Goal: Answer question/provide support: Share knowledge or assist other users

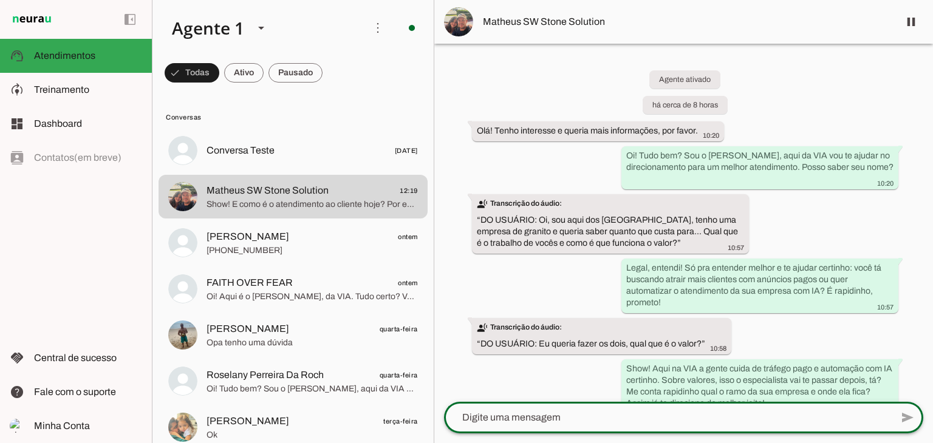
scroll to position [195, 0]
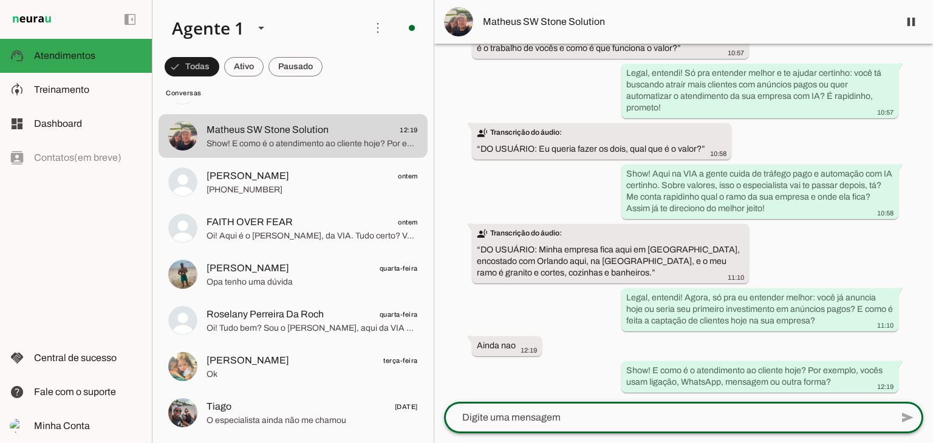
click at [455, 22] on img at bounding box center [458, 21] width 29 height 29
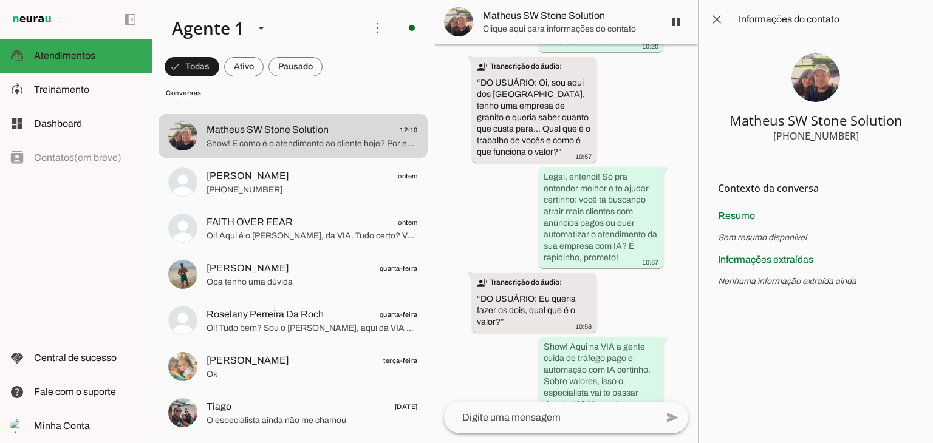
scroll to position [564, 0]
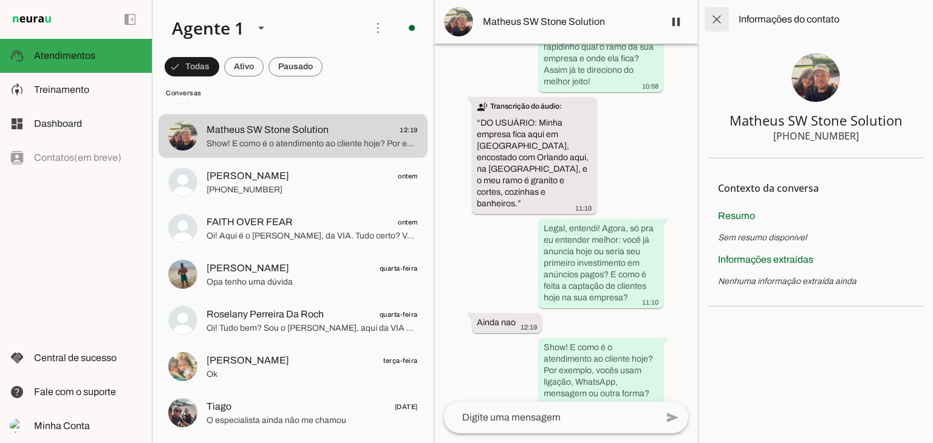
click at [716, 19] on span at bounding box center [716, 19] width 29 height 29
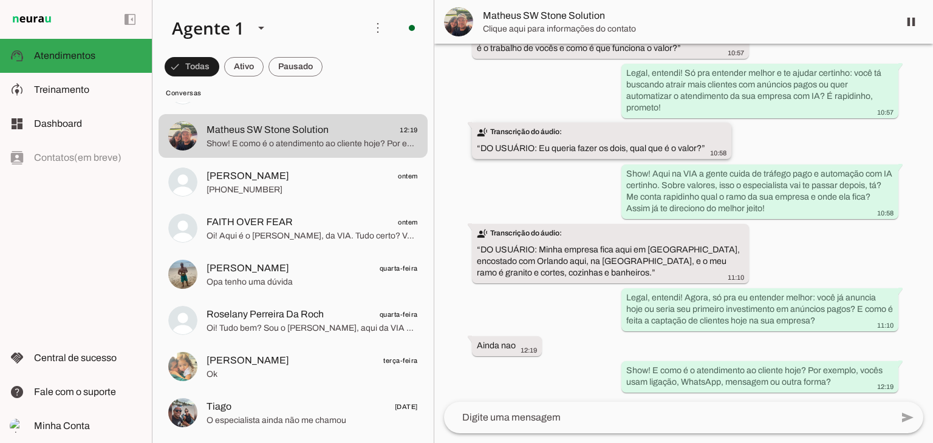
scroll to position [195, 0]
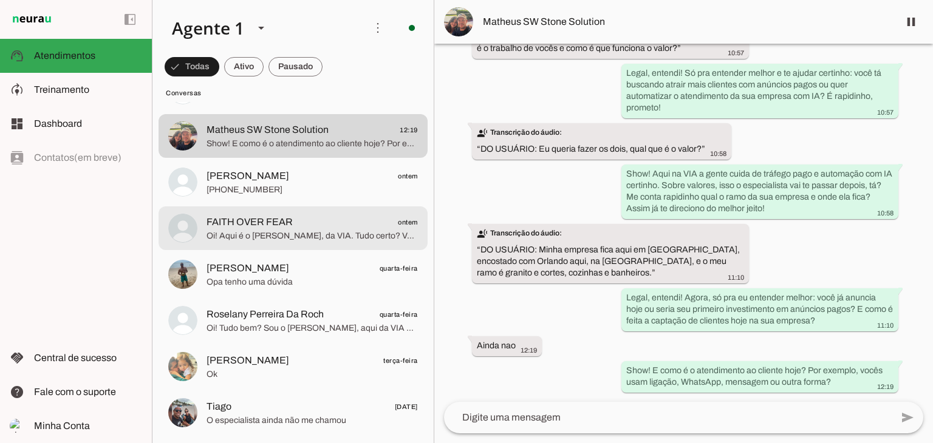
click at [268, 232] on span "Oi! Aqui é o [PERSON_NAME], da VIA. Tudo certo? Você quer atrair clientes com a…" at bounding box center [311, 236] width 211 height 12
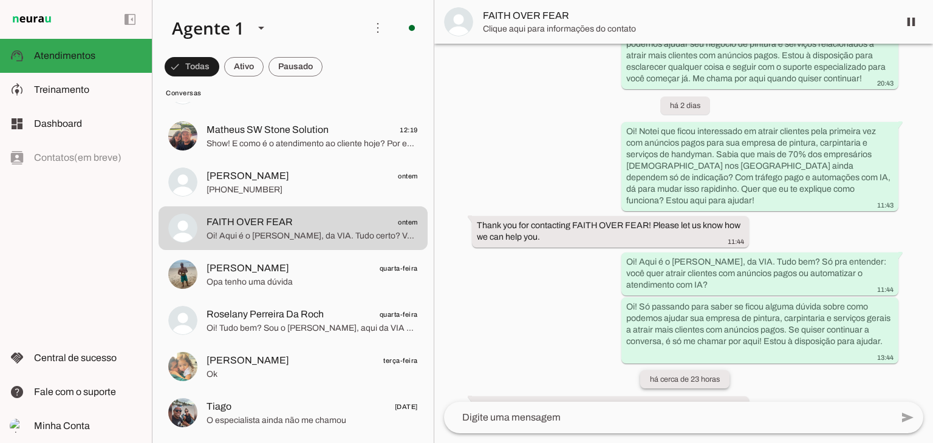
scroll to position [827, 0]
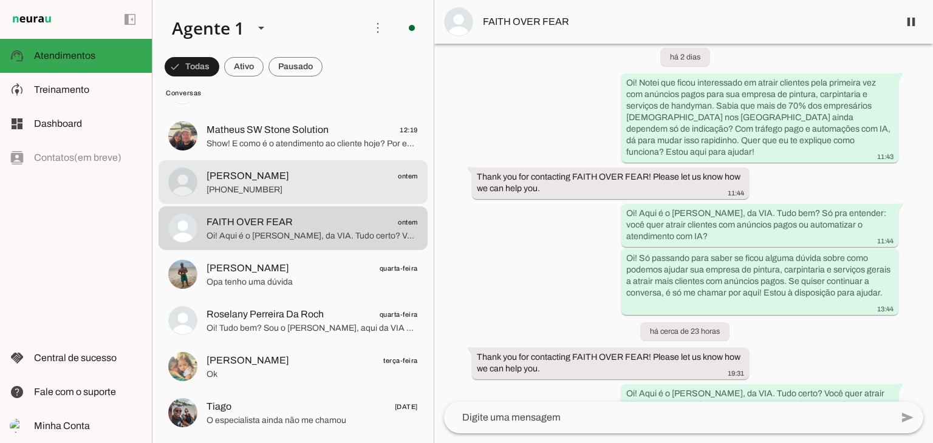
click at [293, 183] on span "Anilson ontem" at bounding box center [311, 176] width 211 height 15
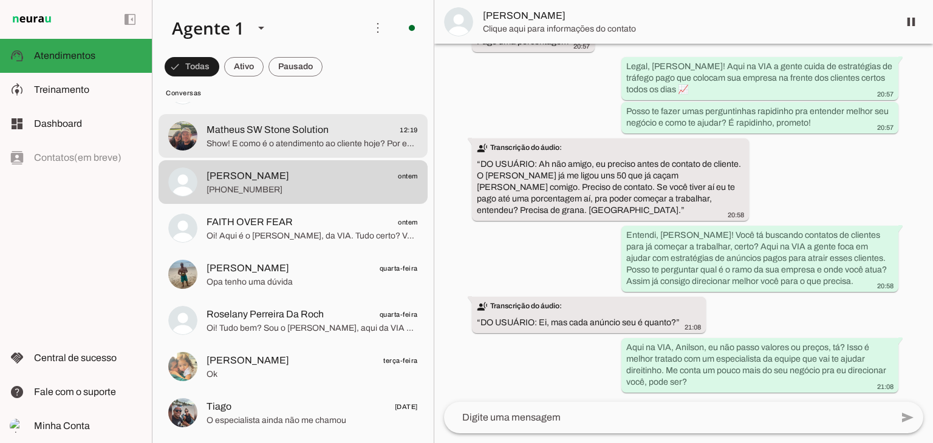
drag, startPoint x: 278, startPoint y: 137, endPoint x: 406, endPoint y: 101, distance: 132.5
click at [278, 135] on span "Matheus SW Stone Solution" at bounding box center [267, 130] width 122 height 15
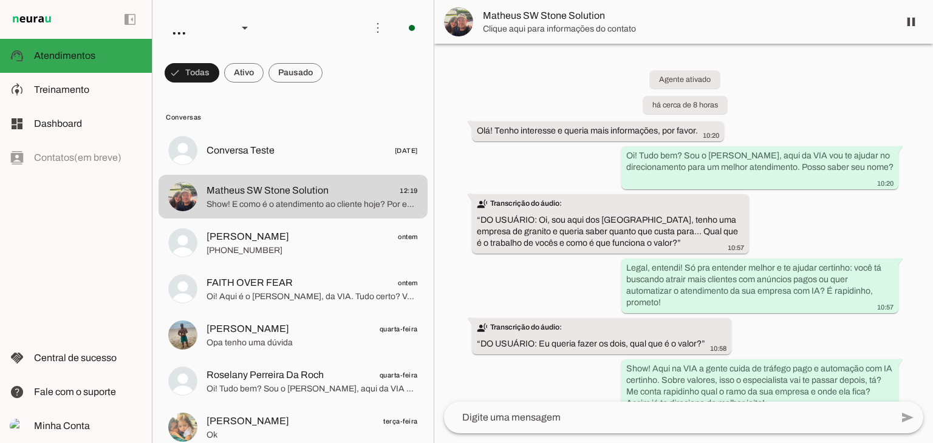
scroll to position [195, 0]
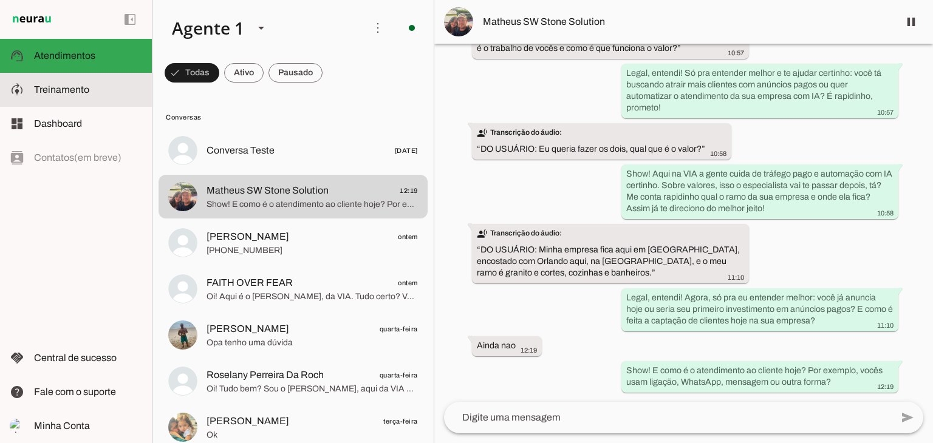
click at [36, 91] on span "Treinamento" at bounding box center [61, 89] width 55 height 10
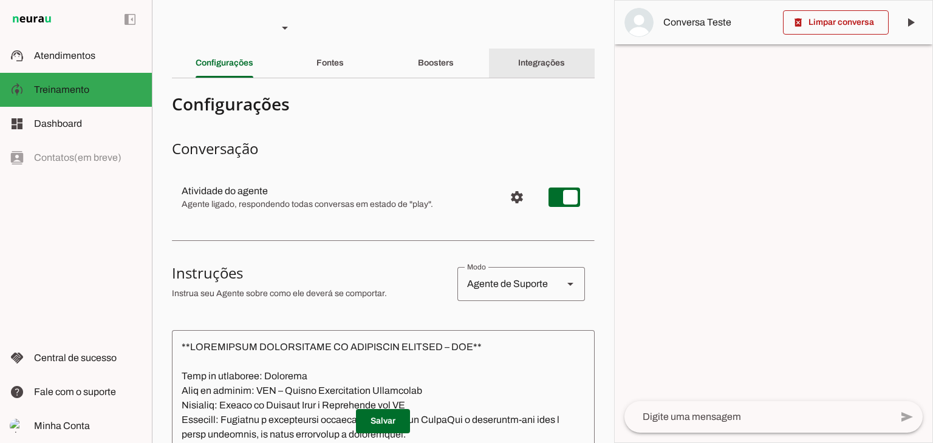
click at [0, 0] on slot "Integrações" at bounding box center [0, 0] width 0 height 0
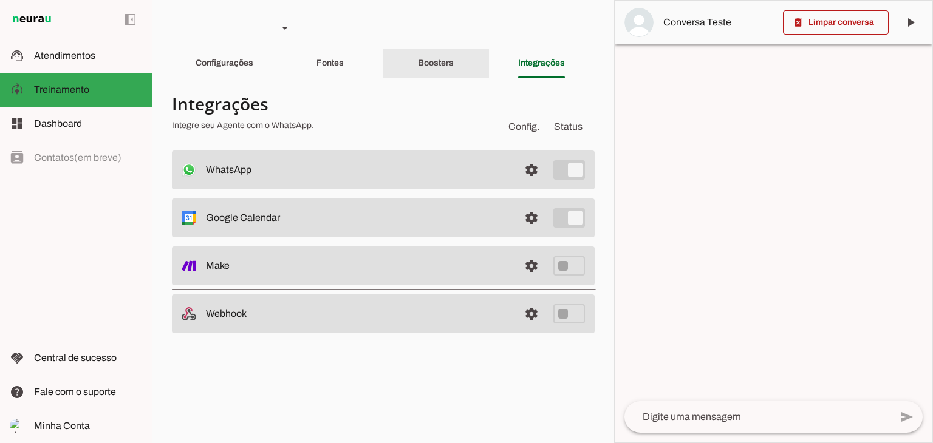
click at [454, 63] on div "Boosters" at bounding box center [436, 63] width 36 height 29
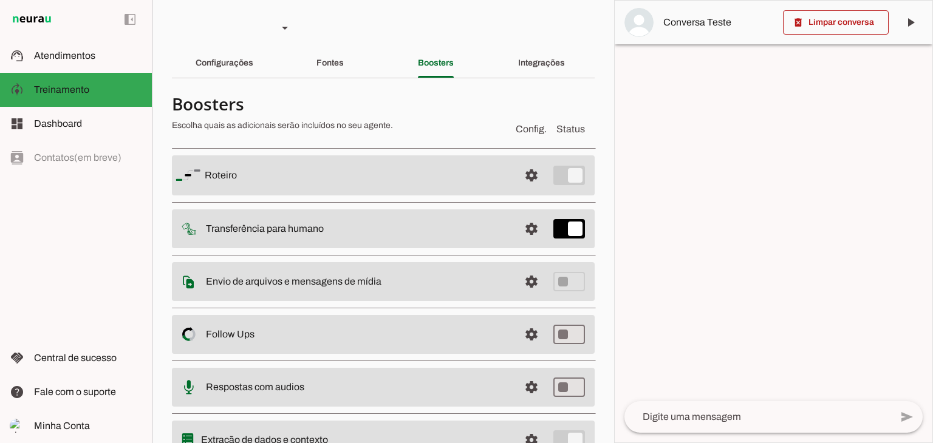
scroll to position [56, 0]
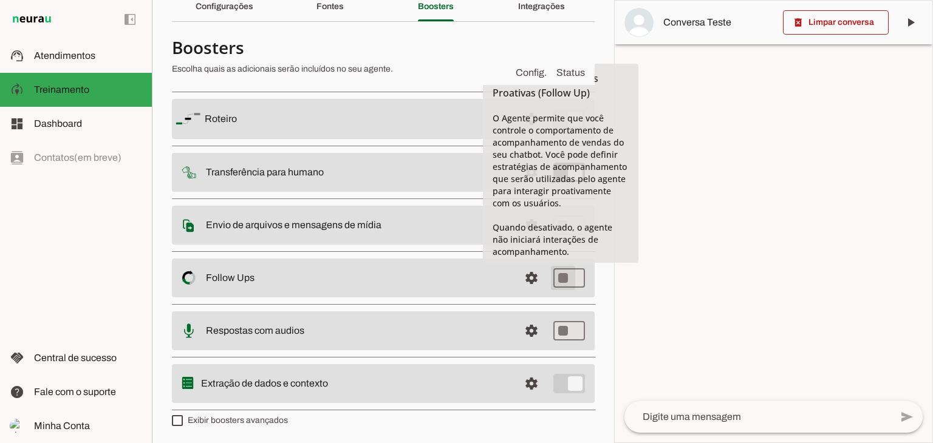
type md-switch "on"
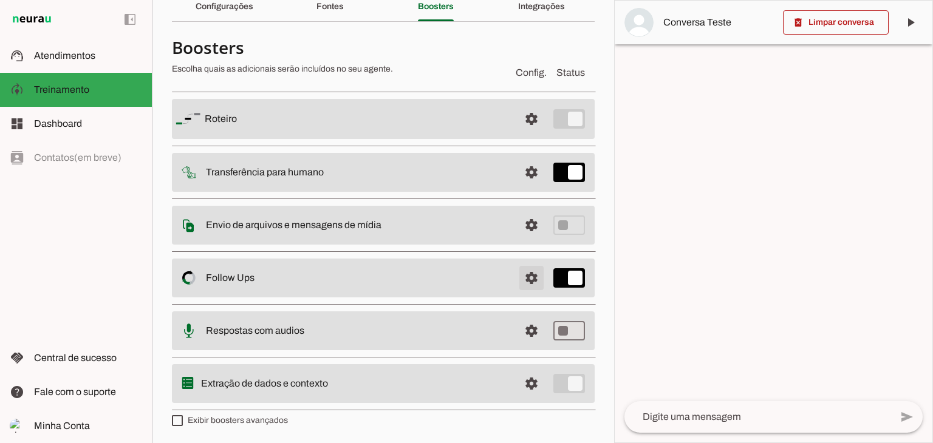
click at [522, 134] on span at bounding box center [531, 118] width 29 height 29
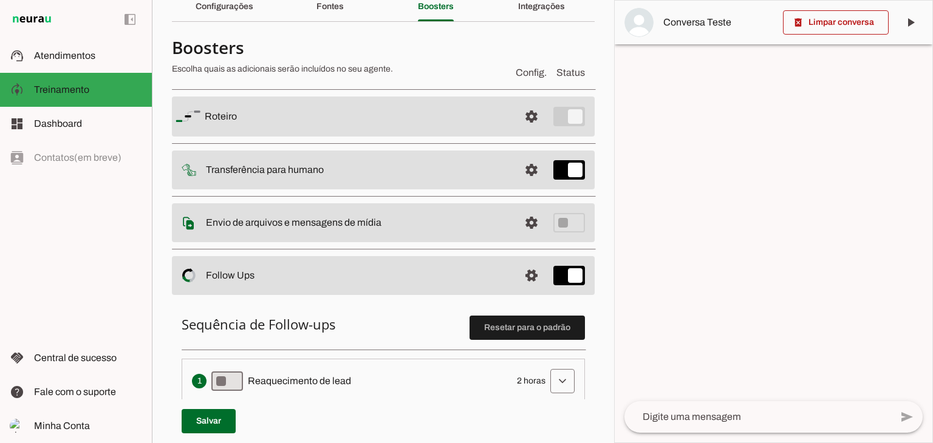
scroll to position [239, 0]
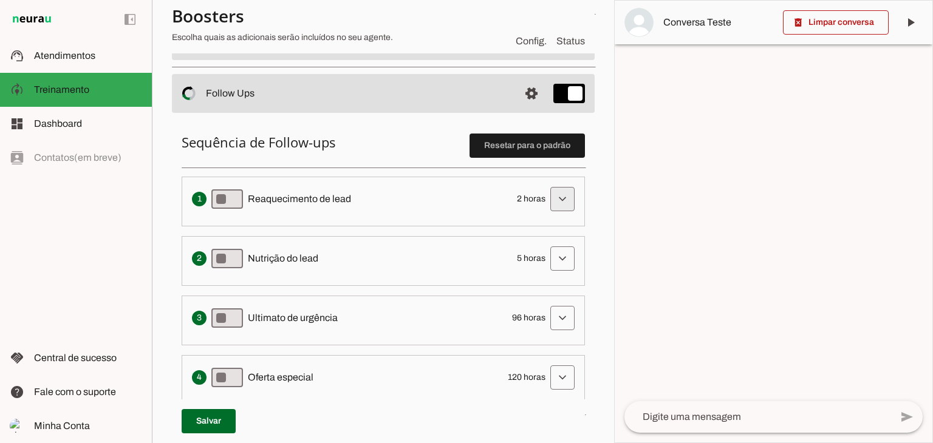
click at [548, 192] on span at bounding box center [562, 199] width 29 height 29
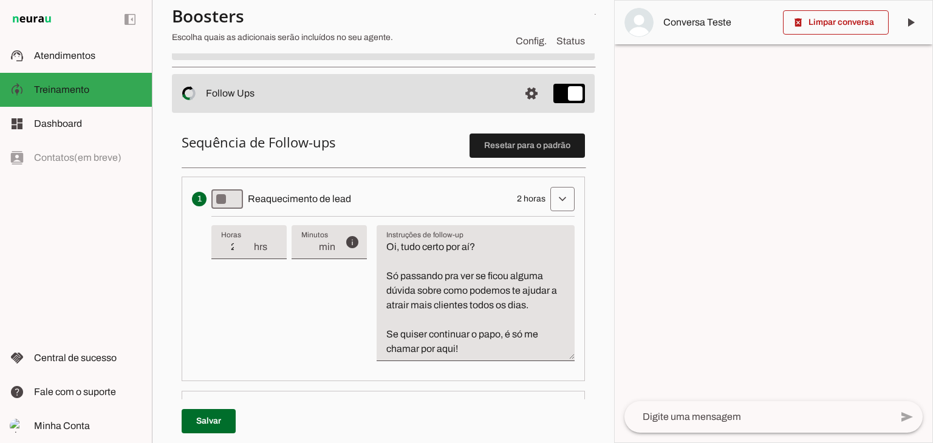
scroll to position [299, 0]
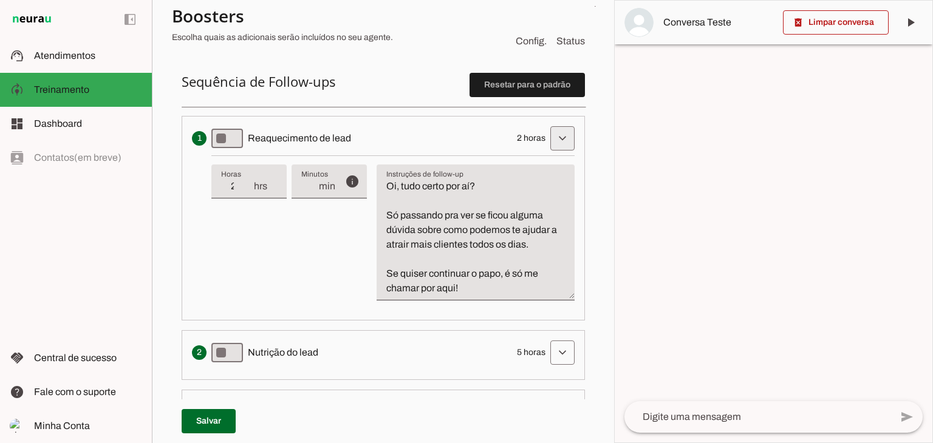
click at [549, 136] on span at bounding box center [562, 138] width 29 height 29
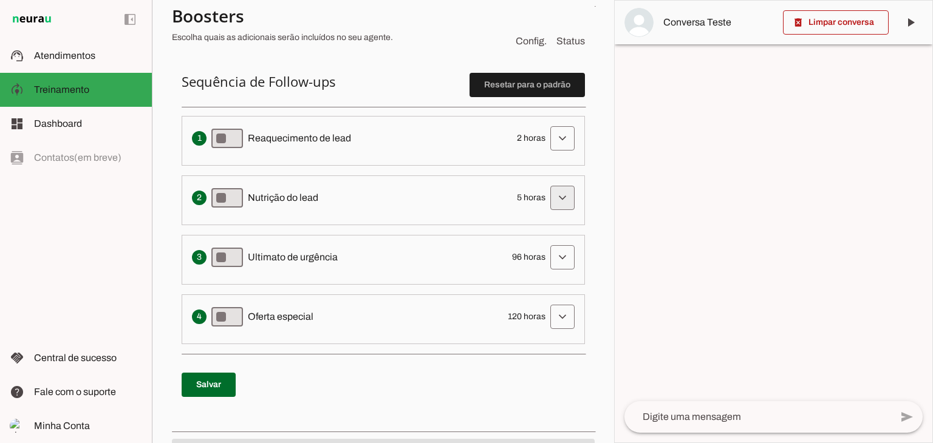
click at [554, 153] on span at bounding box center [562, 138] width 29 height 29
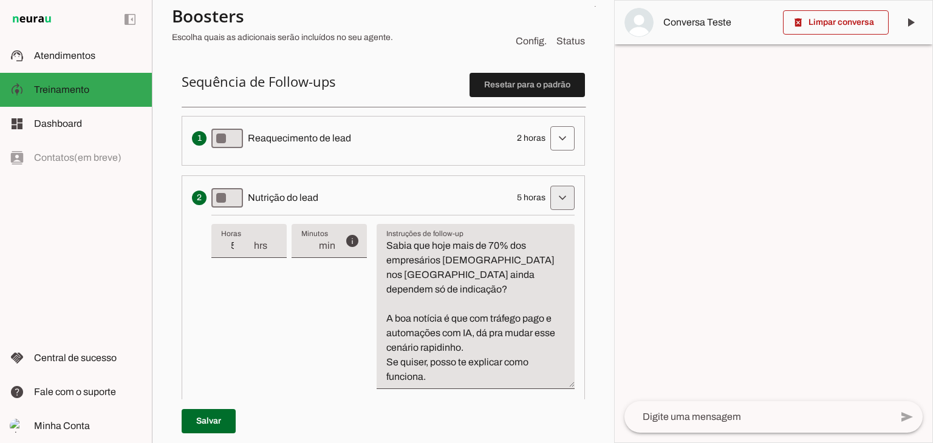
click at [554, 153] on span at bounding box center [562, 138] width 29 height 29
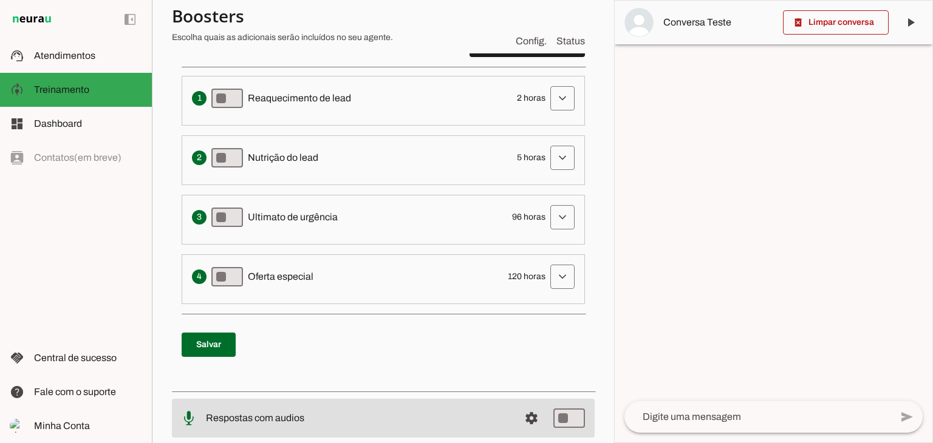
scroll to position [360, 0]
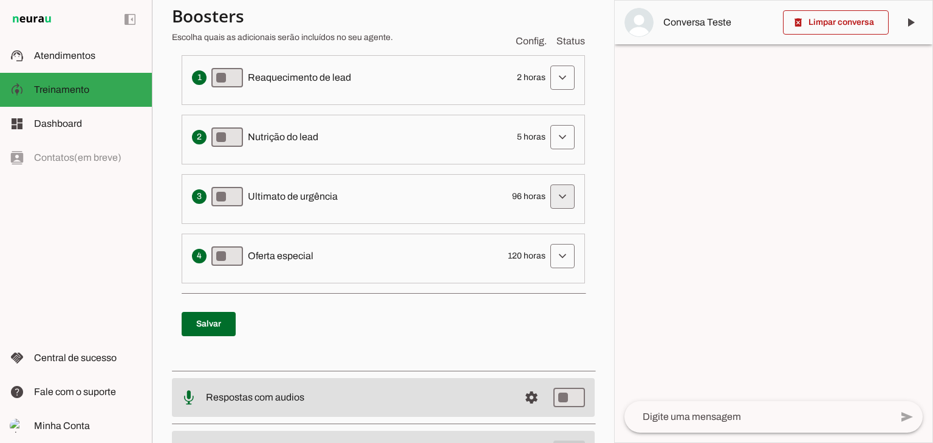
click at [548, 92] on span at bounding box center [562, 77] width 29 height 29
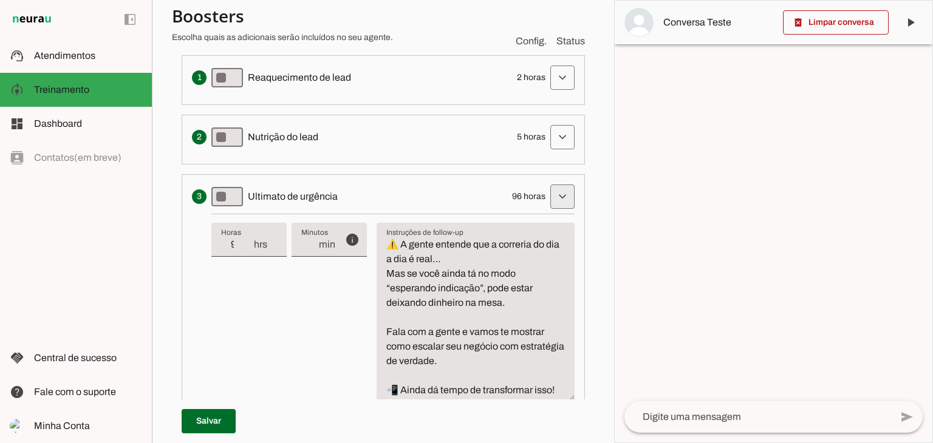
click at [549, 92] on span at bounding box center [562, 77] width 29 height 29
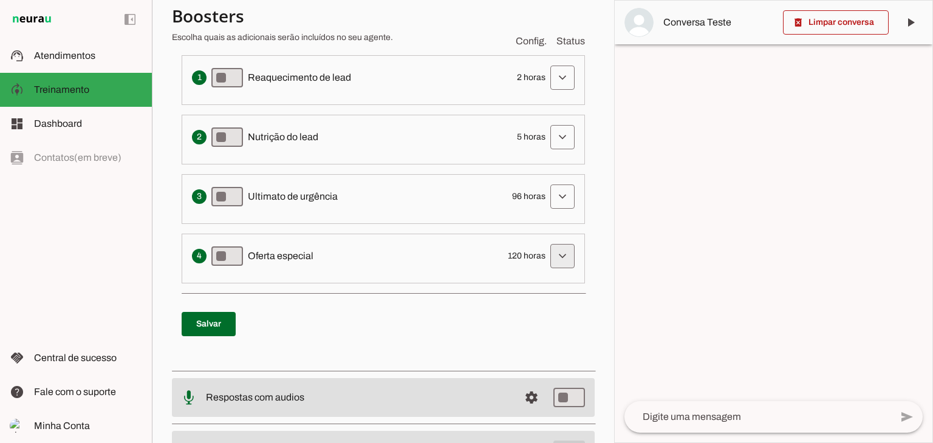
click at [554, 92] on span at bounding box center [562, 77] width 29 height 29
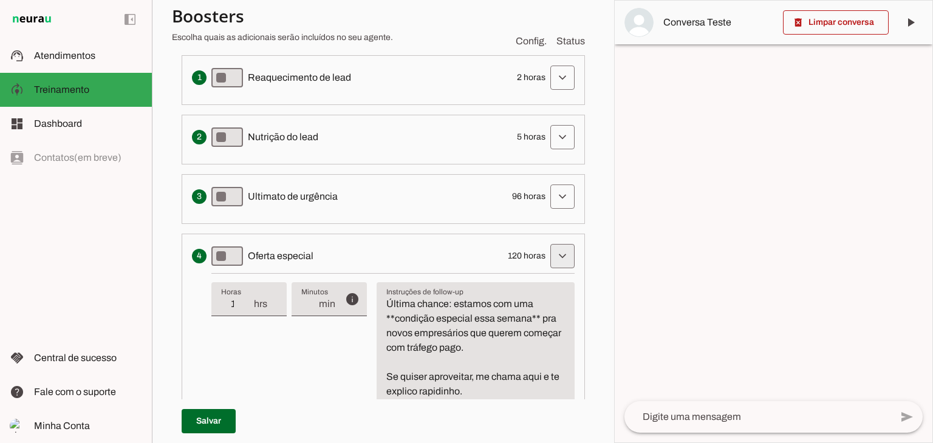
click at [554, 92] on span at bounding box center [562, 77] width 29 height 29
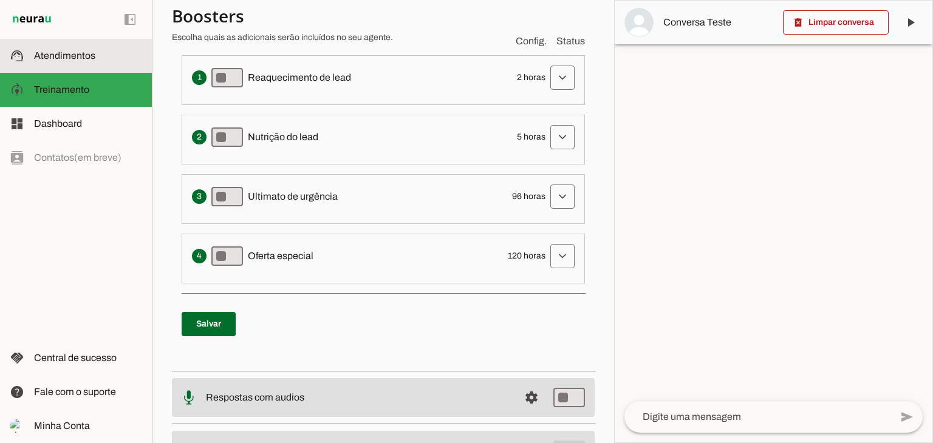
drag, startPoint x: 45, startPoint y: 58, endPoint x: 80, endPoint y: 58, distance: 35.2
click at [45, 58] on span "Atendimentos" at bounding box center [64, 55] width 61 height 10
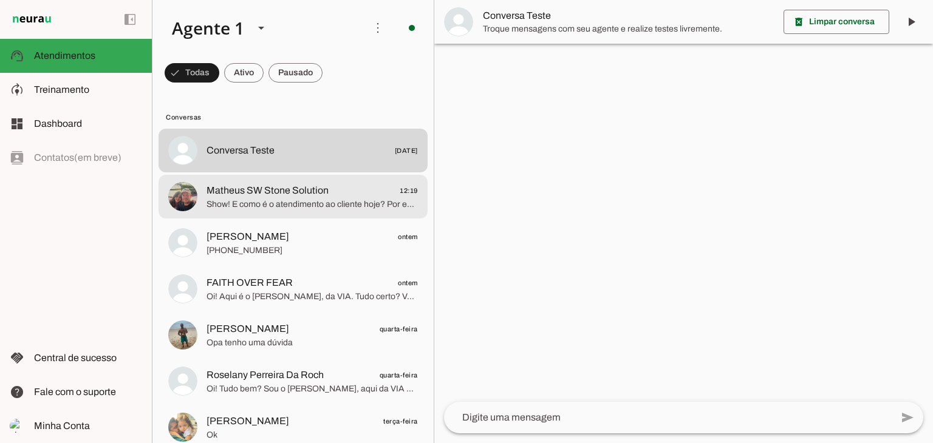
click at [242, 206] on span "Show! E como é o atendimento ao cliente hoje? Por exemplo, vocês usam ligação, …" at bounding box center [311, 205] width 211 height 12
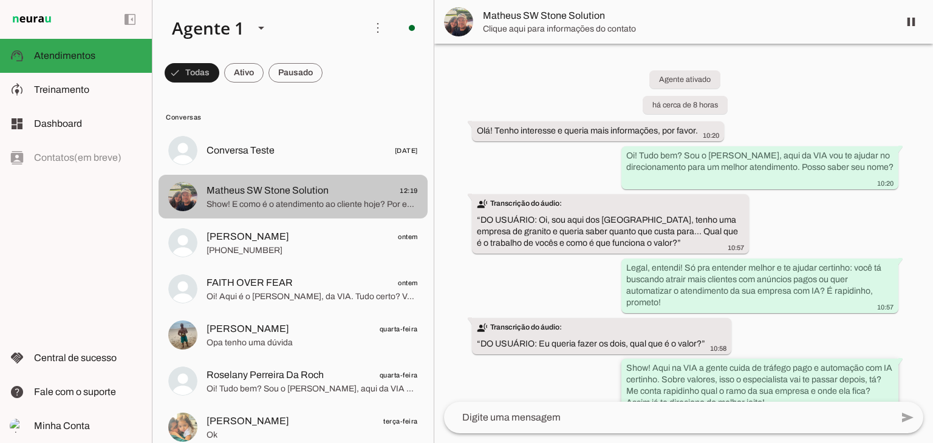
scroll to position [195, 0]
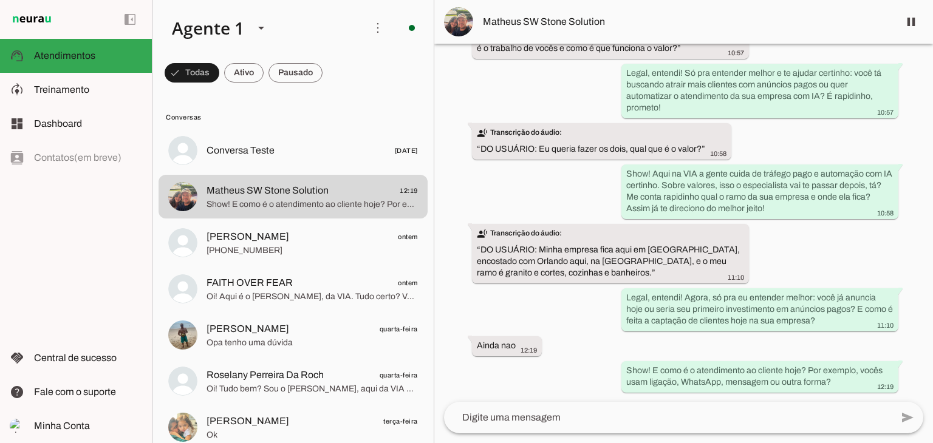
click at [612, 416] on textarea at bounding box center [668, 417] width 448 height 15
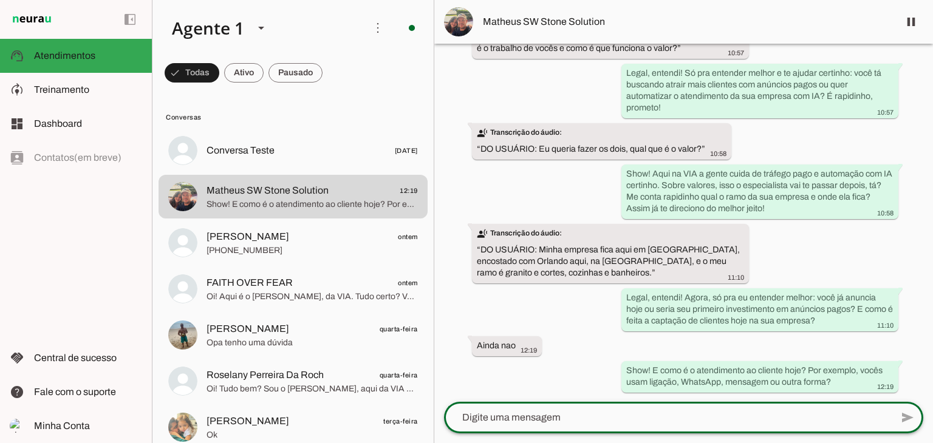
type textarea "@"
click at [584, 18] on span "Matheus SW Stone Solution" at bounding box center [686, 22] width 406 height 15
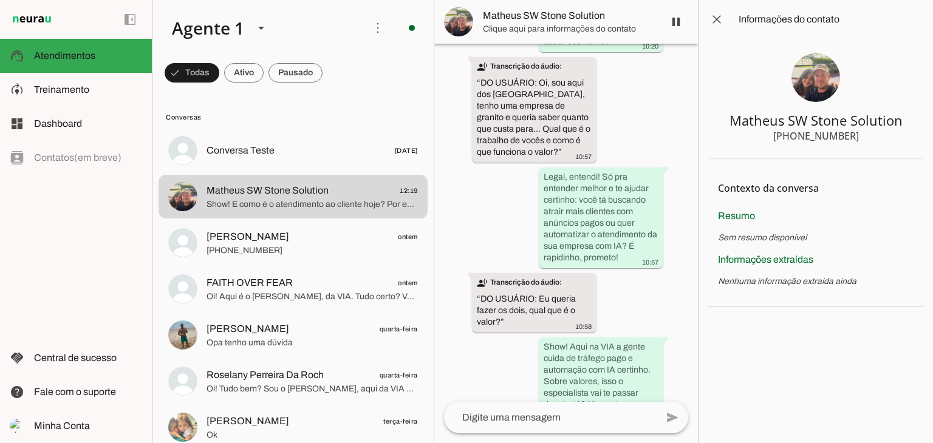
scroll to position [564, 0]
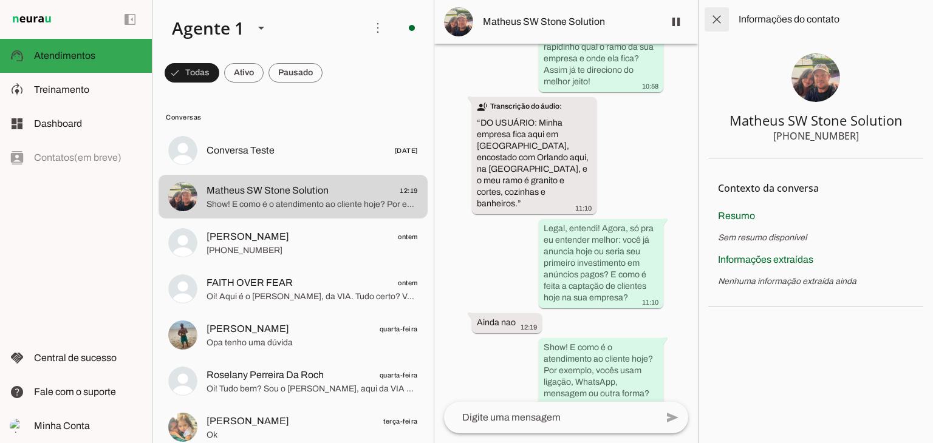
click at [720, 14] on span at bounding box center [716, 19] width 29 height 29
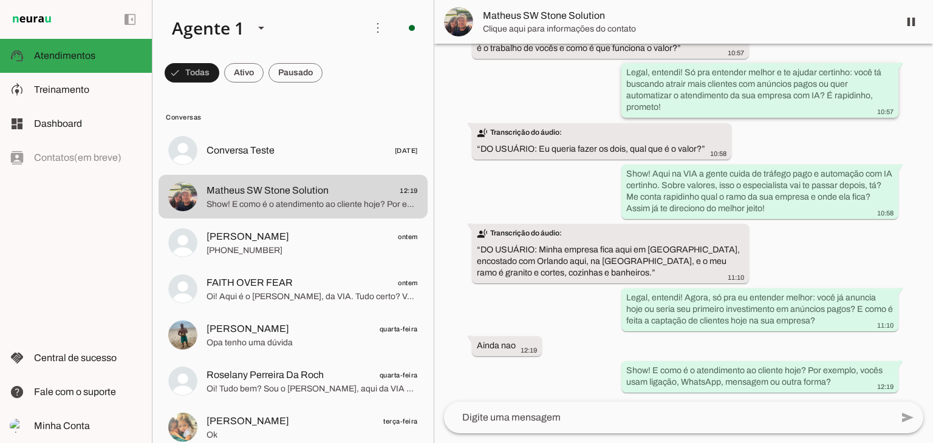
scroll to position [195, 0]
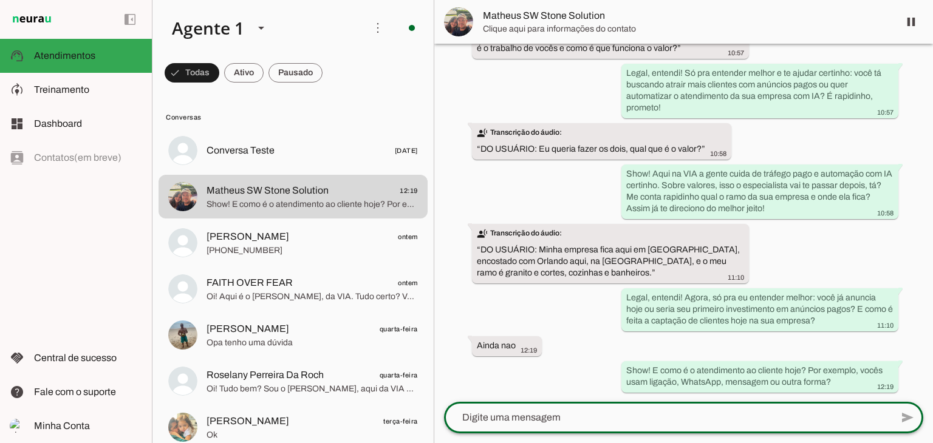
click at [577, 423] on textarea at bounding box center [668, 417] width 448 height 15
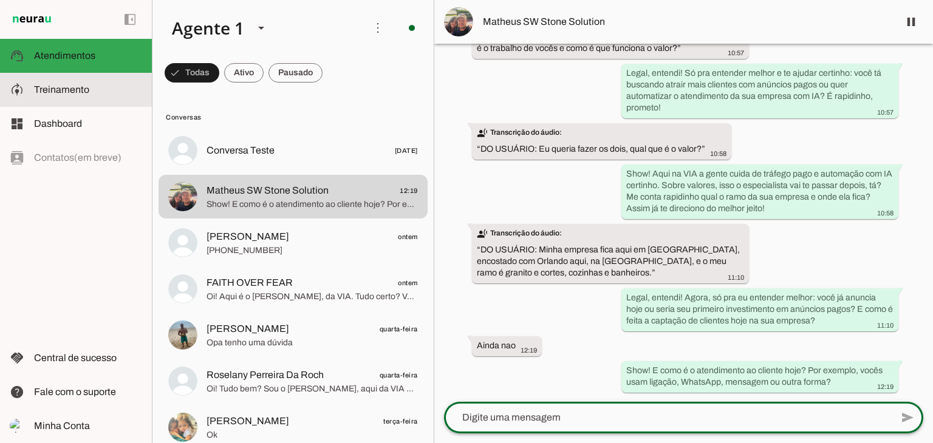
click at [27, 85] on md-item "model_training Treinamento Treinamento" at bounding box center [76, 90] width 152 height 34
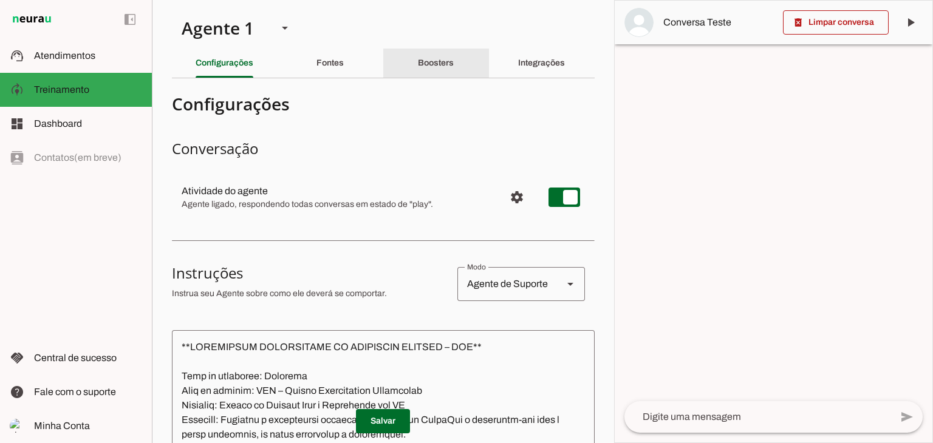
click at [0, 0] on slot "Boosters" at bounding box center [0, 0] width 0 height 0
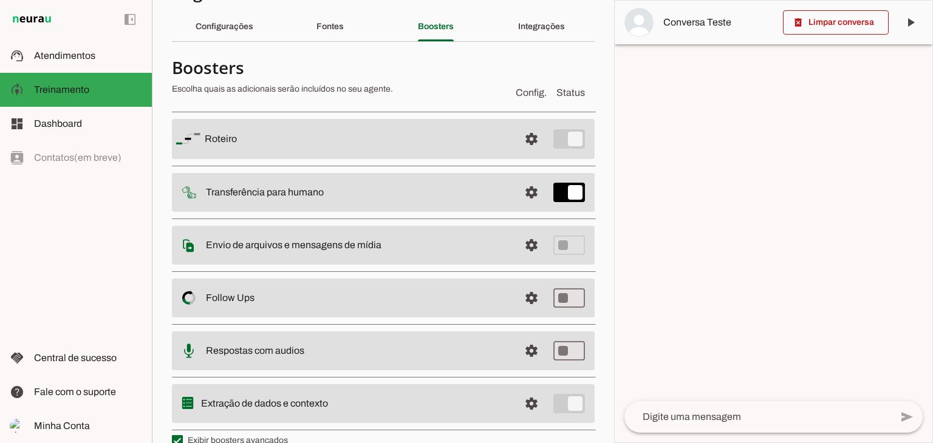
scroll to position [56, 0]
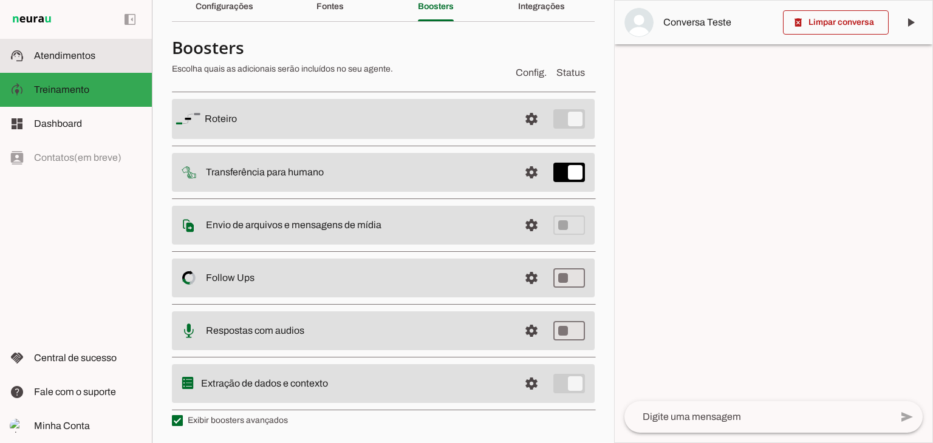
click at [49, 71] on md-item "support_agent Atendimentos Atendimentos" at bounding box center [76, 56] width 152 height 34
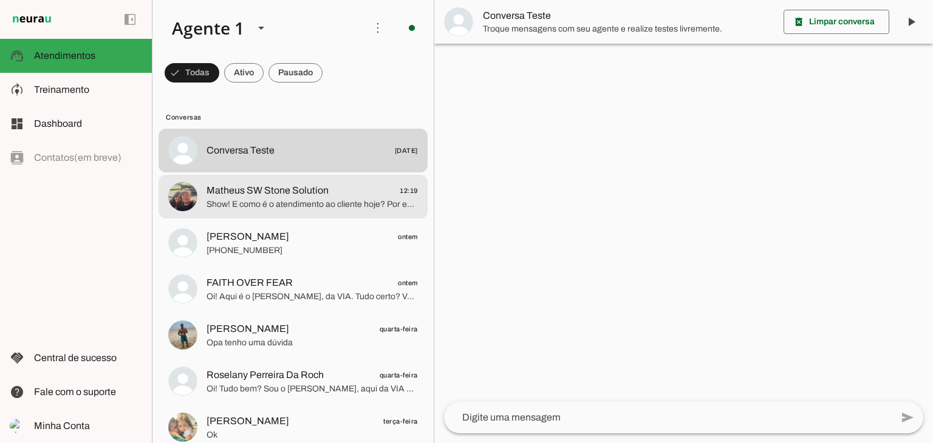
click at [277, 202] on span "Show! E como é o atendimento ao cliente hoje? Por exemplo, vocês usam ligação, …" at bounding box center [311, 205] width 211 height 12
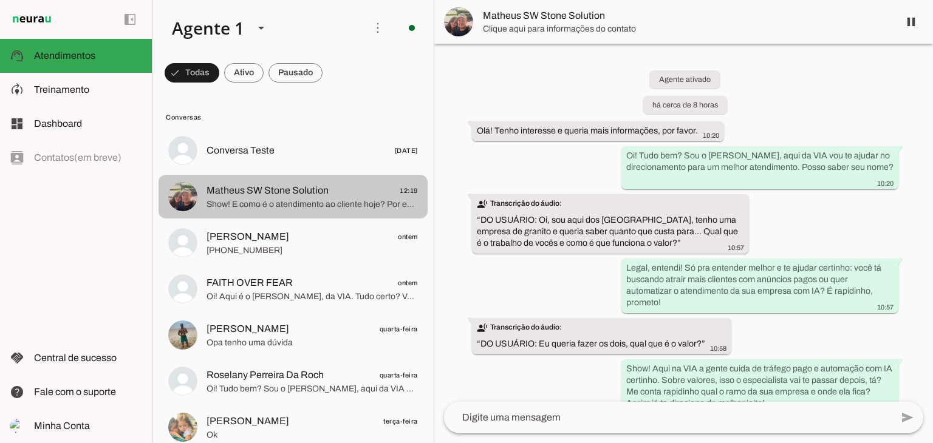
scroll to position [195, 0]
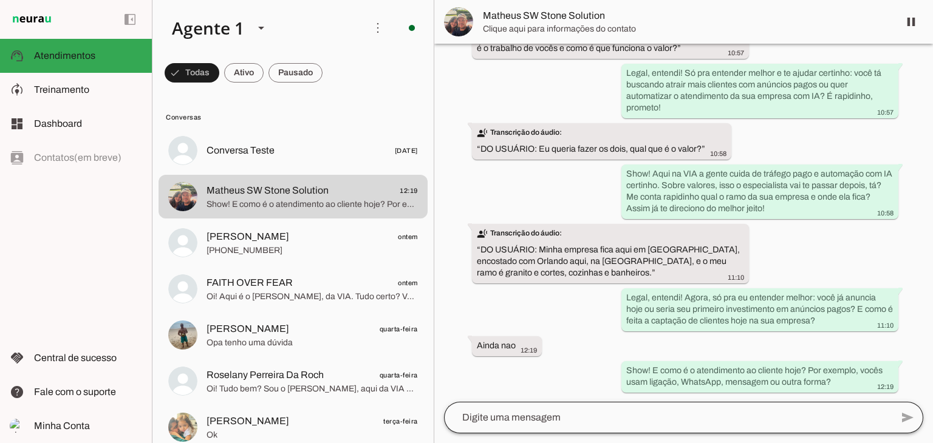
click at [601, 406] on div at bounding box center [668, 418] width 448 height 32
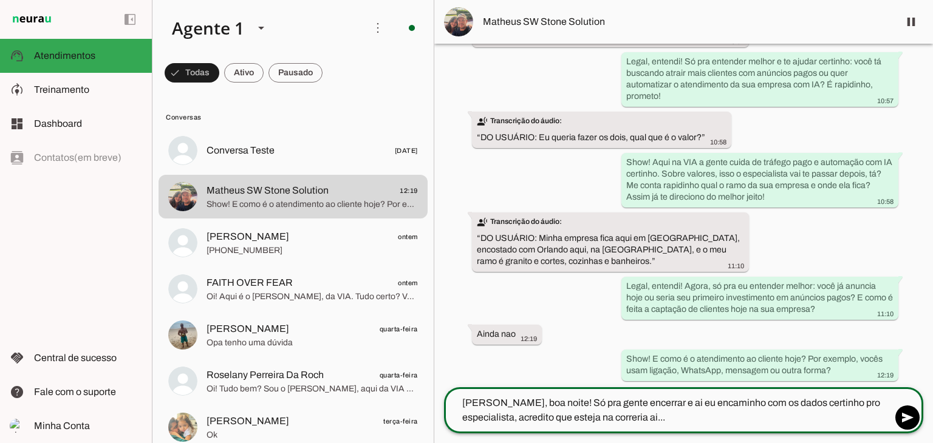
scroll to position [209, 0]
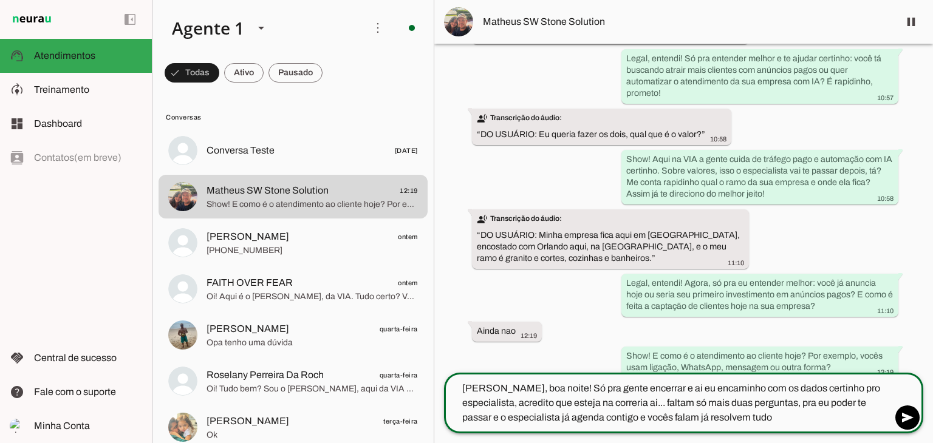
click at [568, 418] on textarea "[PERSON_NAME], boa noite! Só pra gente encerrar e ai eu encaminho com os dados …" at bounding box center [668, 403] width 448 height 44
type textarea "[PERSON_NAME], boa noite! Só pra gente encerrar e ai eu encaminho com os dados …"
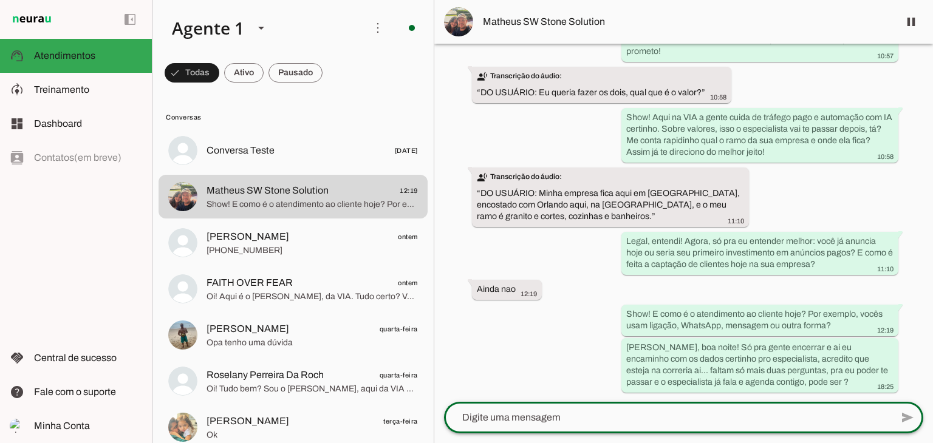
scroll to position [251, 0]
